Goal: Task Accomplishment & Management: Manage account settings

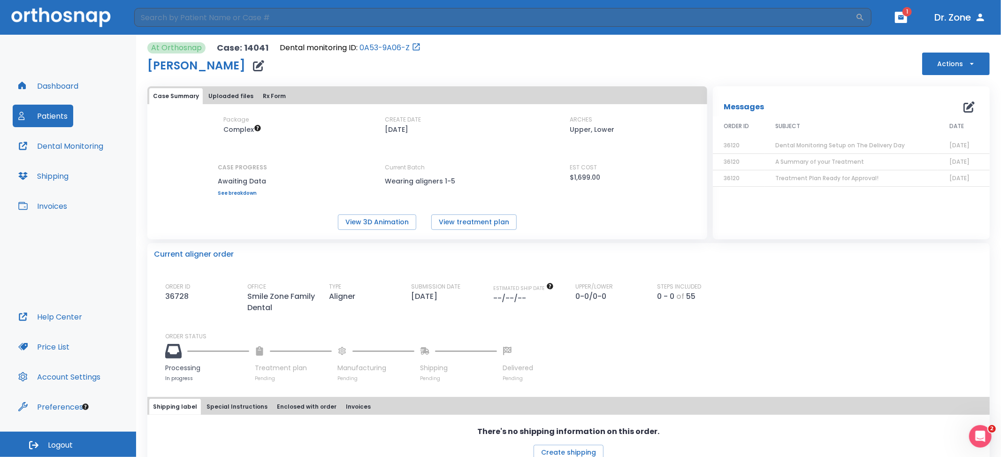
drag, startPoint x: 0, startPoint y: 0, endPoint x: 52, endPoint y: 114, distance: 124.8
click at [52, 114] on button "Patients" at bounding box center [43, 116] width 61 height 23
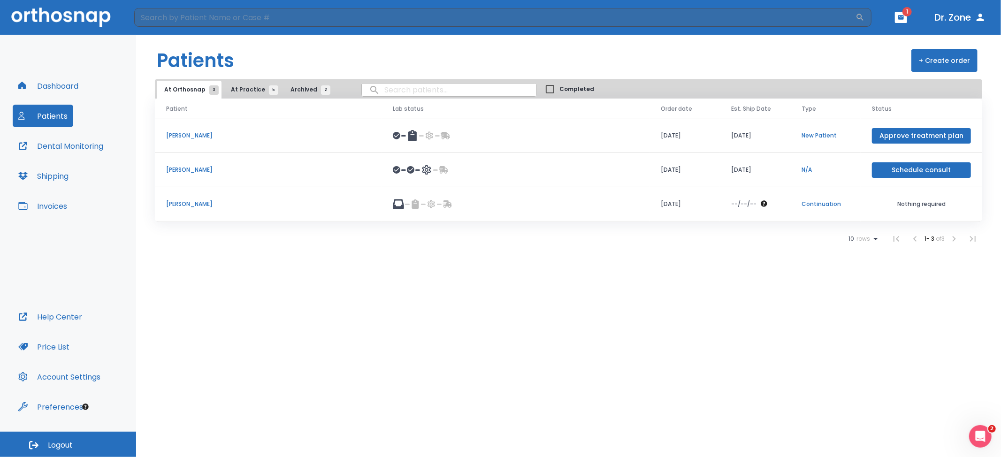
click at [194, 197] on td "[PERSON_NAME]" at bounding box center [268, 204] width 227 height 34
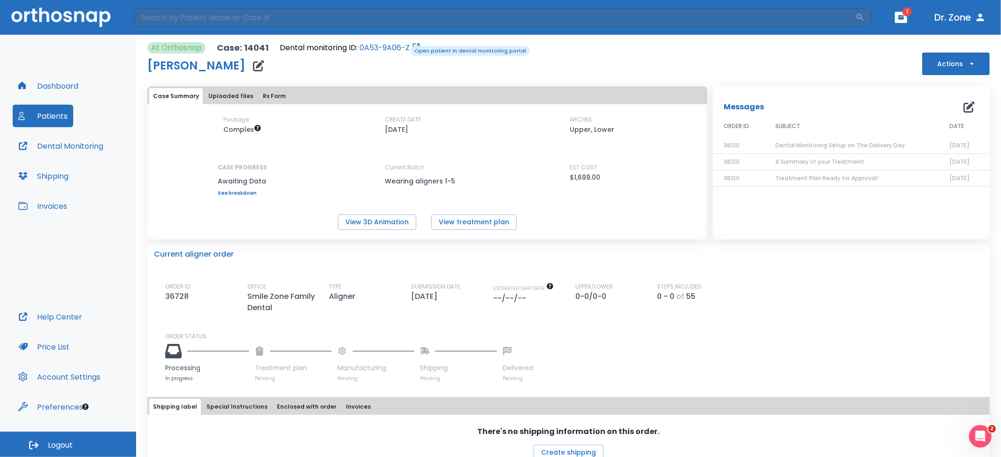
click at [404, 45] on link "0A53-9A06-Z" at bounding box center [385, 47] width 50 height 11
click at [965, 12] on button "Dr. Zone" at bounding box center [960, 17] width 59 height 17
click at [979, 14] on icon "button" at bounding box center [980, 17] width 11 height 11
click at [979, 15] on icon "button" at bounding box center [981, 18] width 8 height 8
click at [979, 21] on icon "button" at bounding box center [980, 17] width 11 height 11
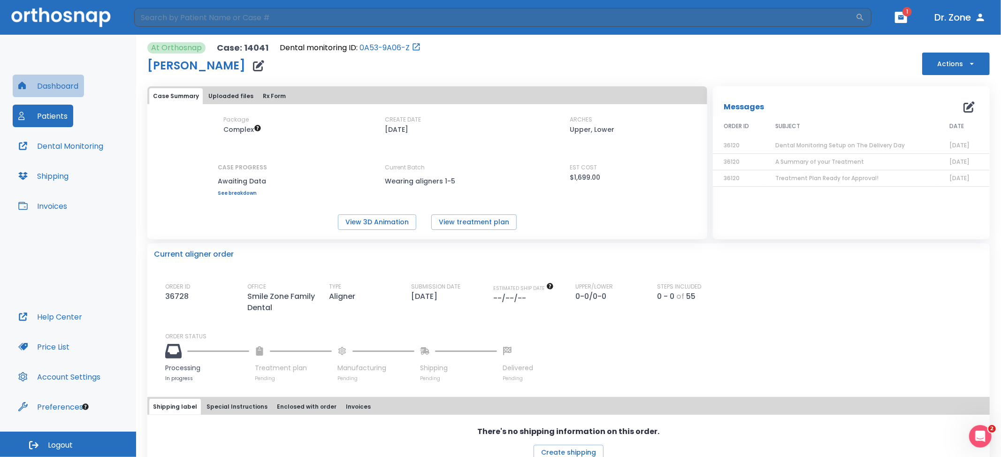
click at [54, 84] on button "Dashboard" at bounding box center [48, 86] width 71 height 23
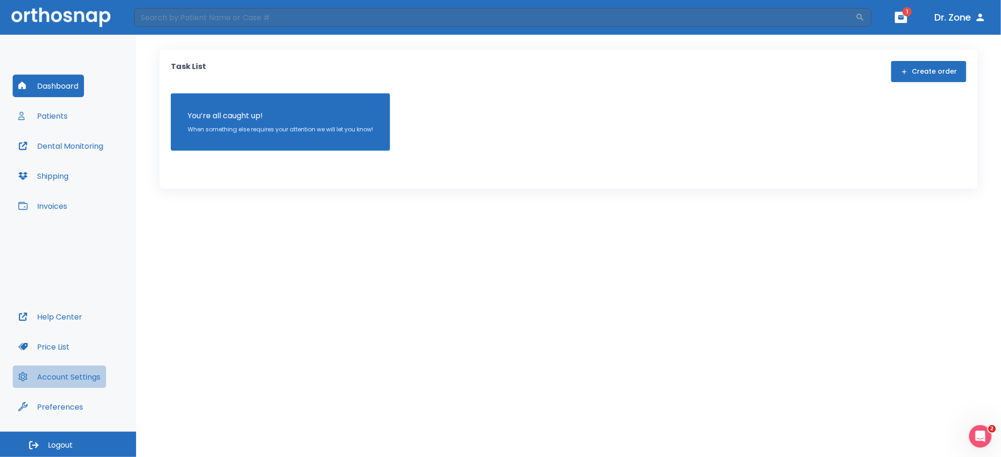
click at [54, 382] on button "Account Settings" at bounding box center [59, 377] width 93 height 23
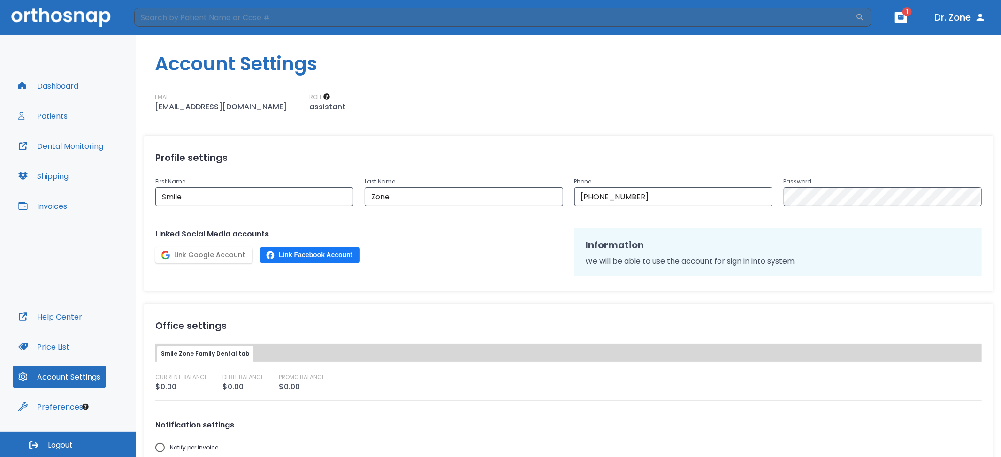
drag, startPoint x: 156, startPoint y: 104, endPoint x: 290, endPoint y: 104, distance: 133.8
click at [287, 104] on p "[EMAIL_ADDRESS][DOMAIN_NAME]" at bounding box center [221, 106] width 132 height 11
click at [414, 123] on div "Account Settings EMAIL [EMAIL_ADDRESS][DOMAIN_NAME] ROLE assistant Profile sett…" at bounding box center [568, 246] width 865 height 423
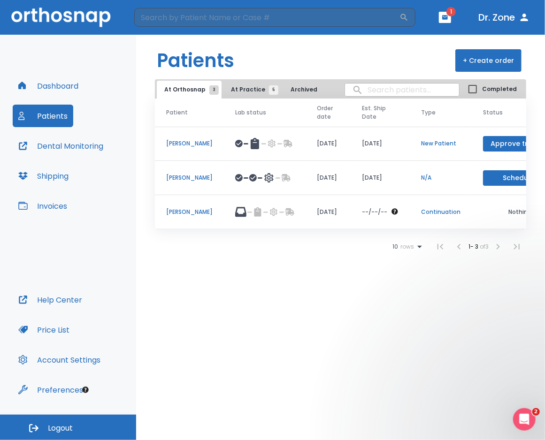
click at [485, 288] on div "Patients + Create order At Orthosnap 3 At Practice 5 Archived 2 Completed Patie…" at bounding box center [340, 238] width 409 height 406
